Goal: Task Accomplishment & Management: Complete application form

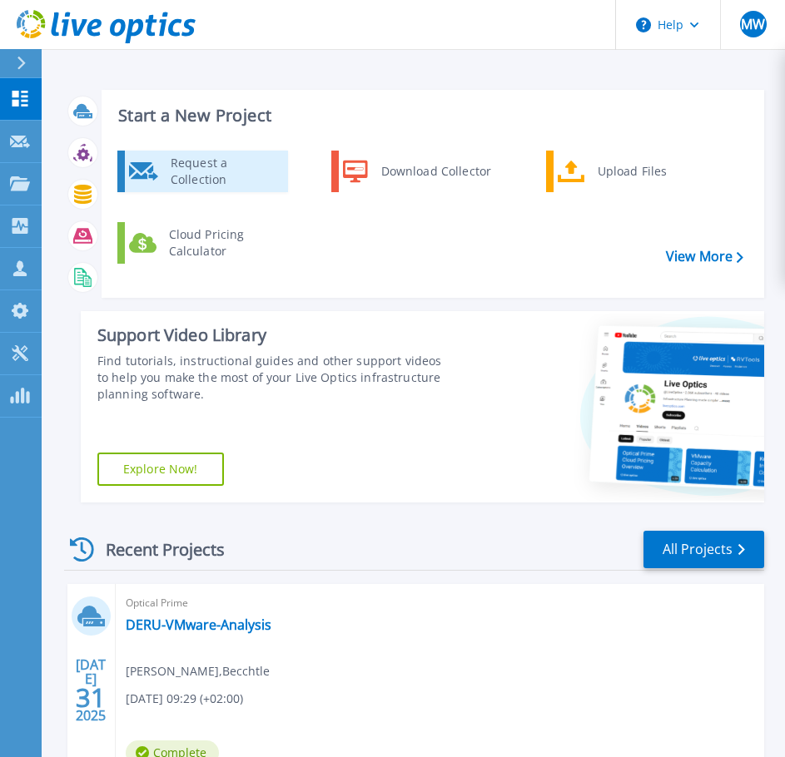
click at [222, 171] on div "Request a Collection" at bounding box center [223, 171] width 122 height 33
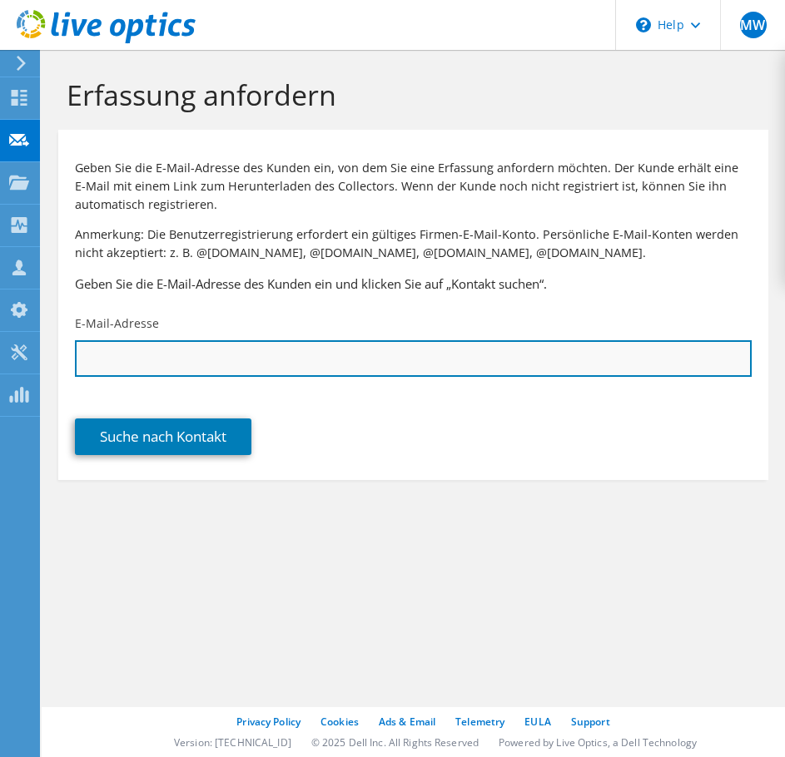
click at [280, 360] on input "text" at bounding box center [413, 358] width 677 height 37
paste input "+49 3591 6703-1018"
type input "+49 3591 6703-1018"
drag, startPoint x: 282, startPoint y: 365, endPoint x: -75, endPoint y: 364, distance: 357.0
click at [0, 364] on html "MW Teammitglied Markus Wendt markus.wendt@bechtle.com Bechtle - Team Germany My…" at bounding box center [392, 378] width 785 height 757
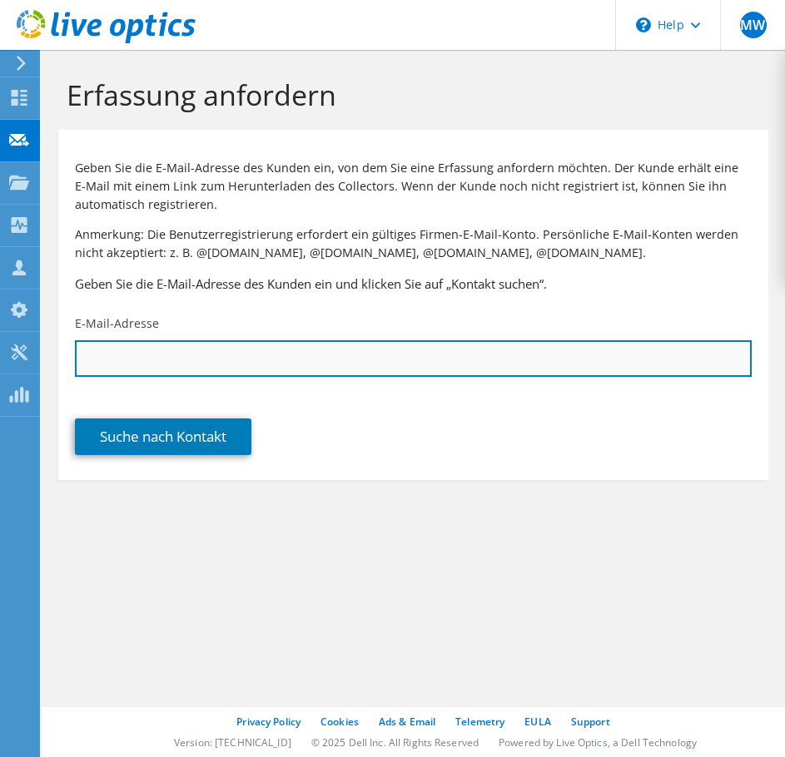
click at [303, 373] on input "text" at bounding box center [413, 358] width 677 height 37
paste input "Wappler.Mirko@hentschke-bau.de>"
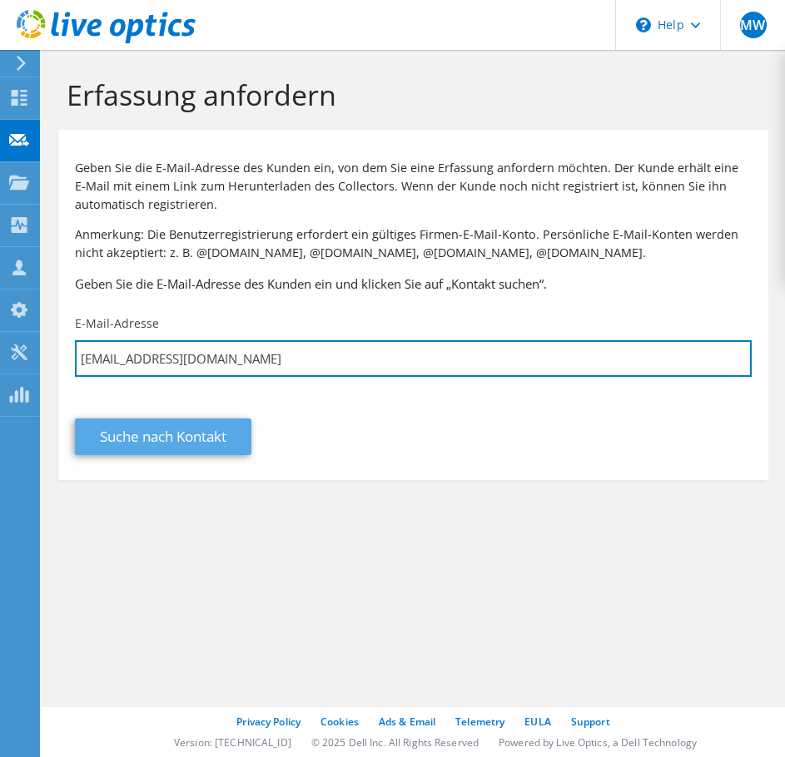
type input "Wappler.Mirko@hentschke-bau.de"
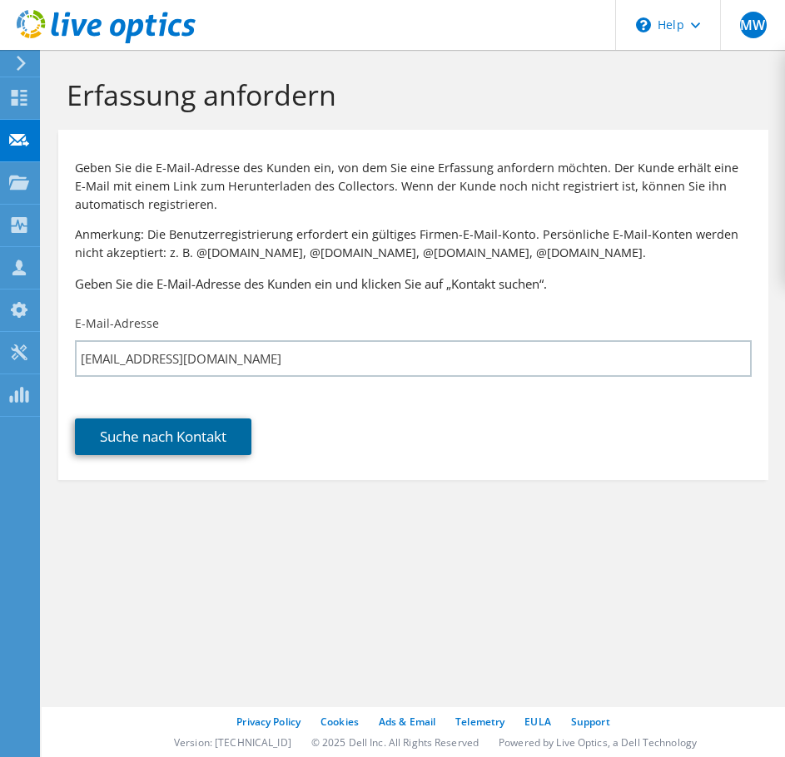
click at [181, 437] on link "Suche nach Kontakt" at bounding box center [163, 437] width 176 height 37
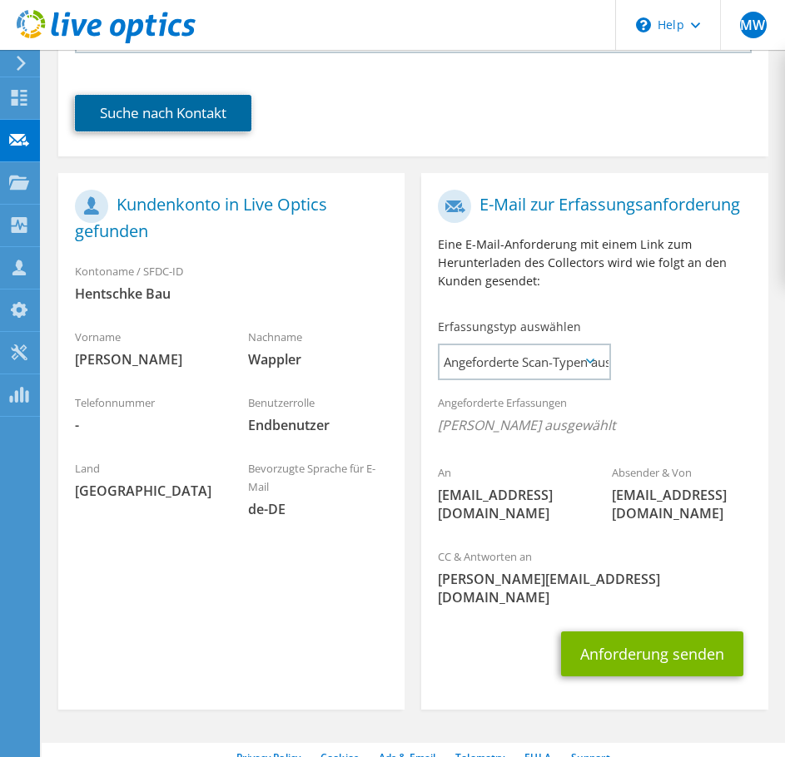
scroll to position [333, 0]
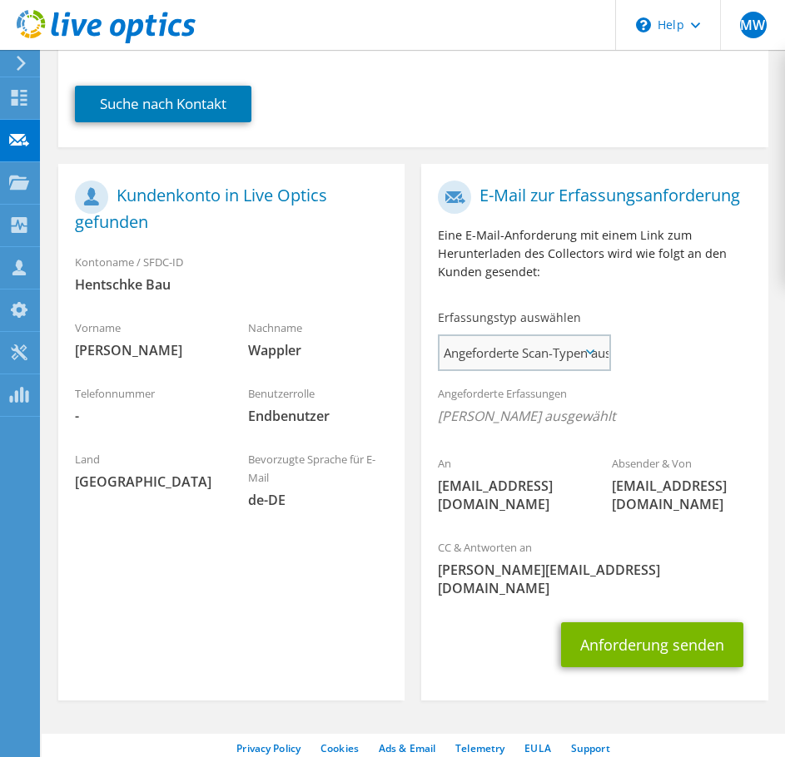
click at [548, 370] on span "Angeforderte Scan-Typen auswählen" at bounding box center [523, 352] width 169 height 33
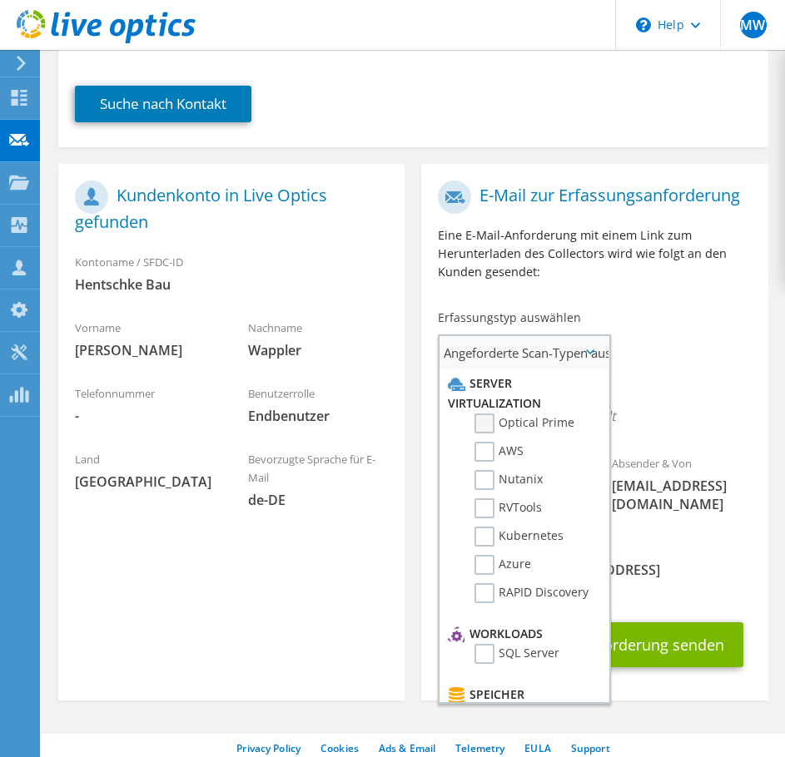
click at [489, 434] on label "Optical Prime" at bounding box center [524, 424] width 100 height 20
click at [0, 0] on input "Optical Prime" at bounding box center [0, 0] width 0 height 0
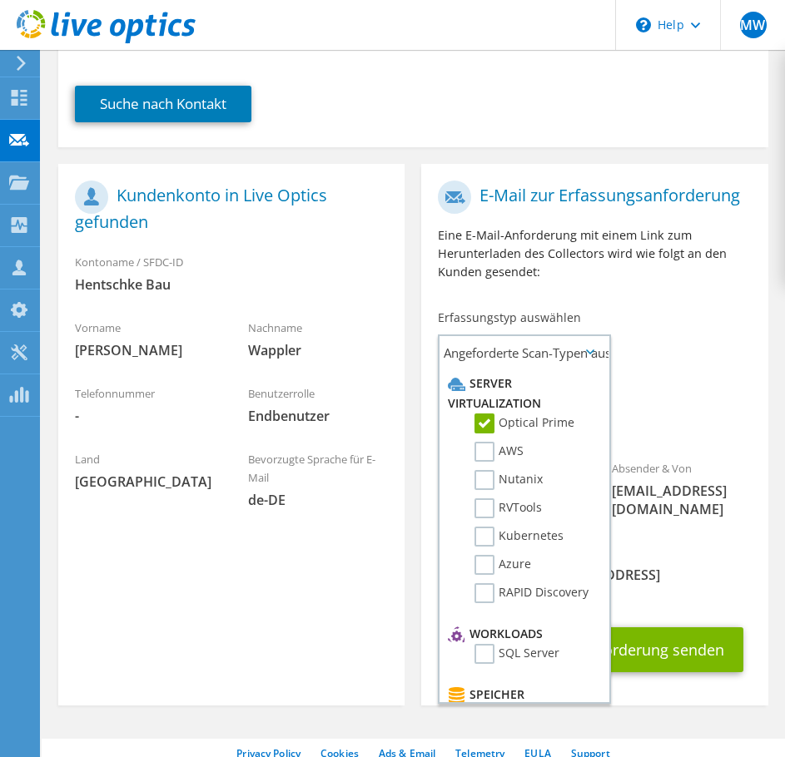
click at [669, 409] on div "Angeforderte Erfassungen Keine Scans ausgewählt Optical Prime" at bounding box center [594, 409] width 346 height 67
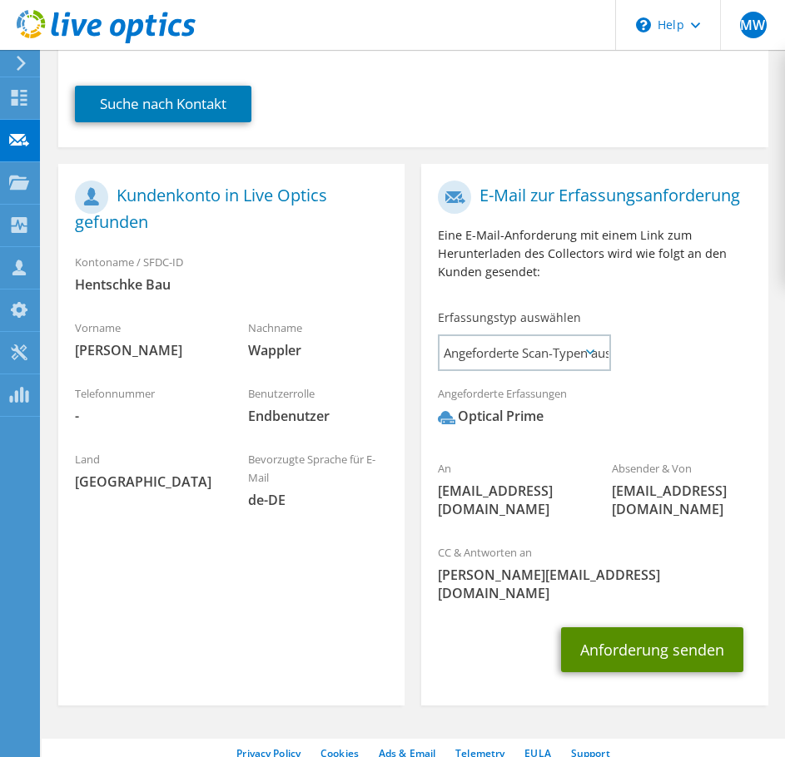
click at [649, 650] on button "Anforderung senden" at bounding box center [652, 650] width 182 height 45
